Goal: Transaction & Acquisition: Book appointment/travel/reservation

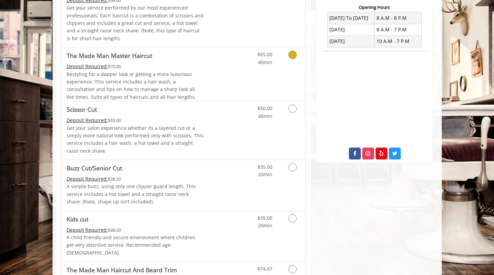
scroll to position [263, 0]
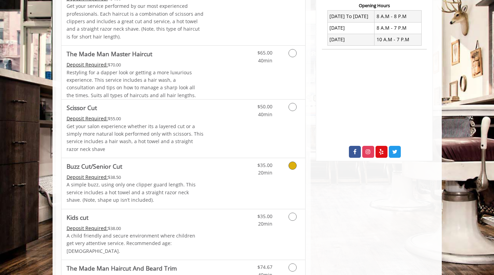
click at [290, 162] on icon "Grooming services" at bounding box center [292, 166] width 8 height 8
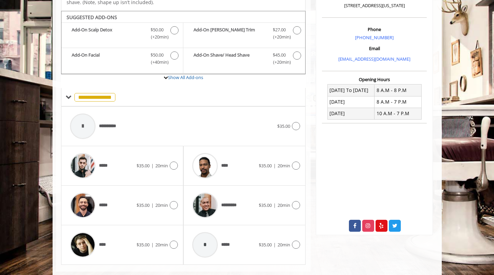
scroll to position [198, 0]
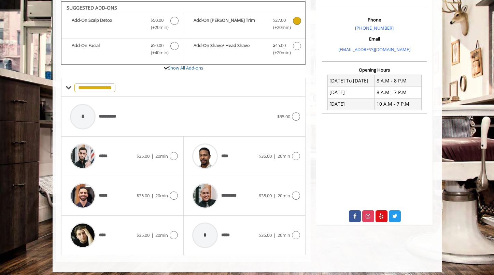
click at [298, 20] on icon "Buzz Cut/Senior Cut Add-onS" at bounding box center [297, 21] width 8 height 8
click at [298, 192] on icon at bounding box center [296, 196] width 8 height 8
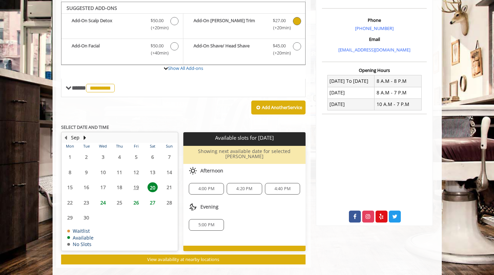
scroll to position [199, 0]
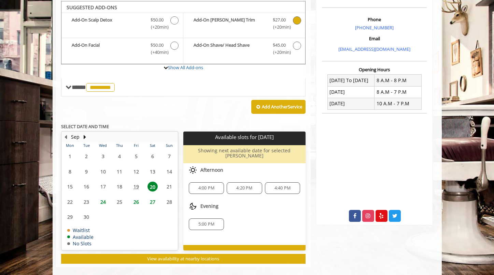
click at [207, 186] on span "4:00 PM" at bounding box center [206, 188] width 16 height 5
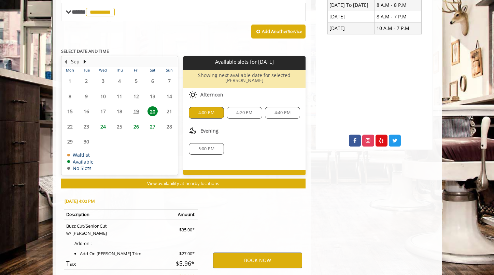
scroll to position [340, 0]
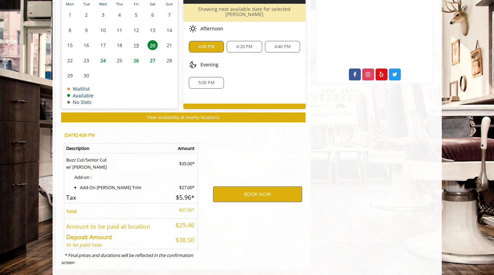
click at [239, 187] on button "BOOK NOW" at bounding box center [257, 195] width 89 height 16
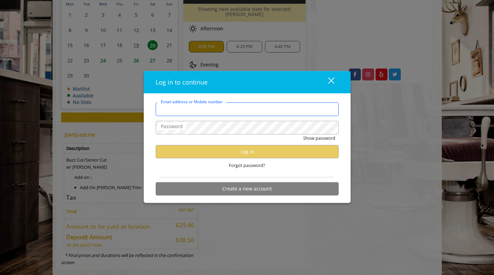
type input "**********"
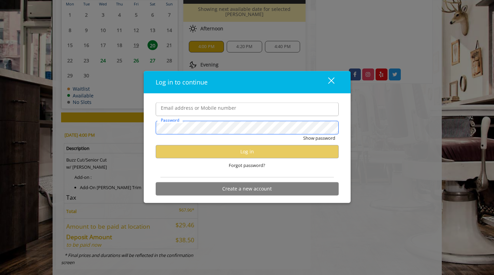
click at [319, 138] on button "Show password" at bounding box center [319, 138] width 32 height 7
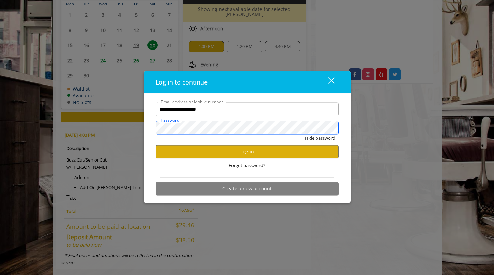
scroll to position [0, 0]
click at [213, 157] on button "Log in" at bounding box center [247, 151] width 183 height 13
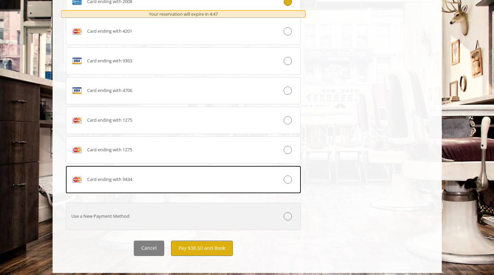
scroll to position [422, 0]
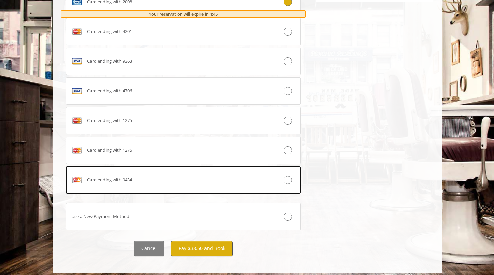
click at [200, 245] on button "Pay $38.50 and Book" at bounding box center [202, 248] width 62 height 15
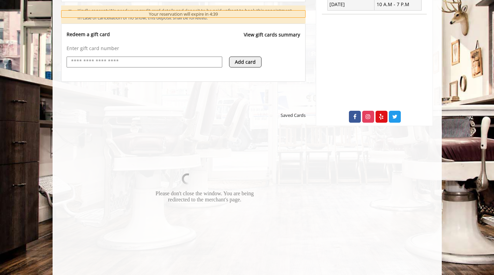
scroll to position [298, 0]
